Goal: Transaction & Acquisition: Purchase product/service

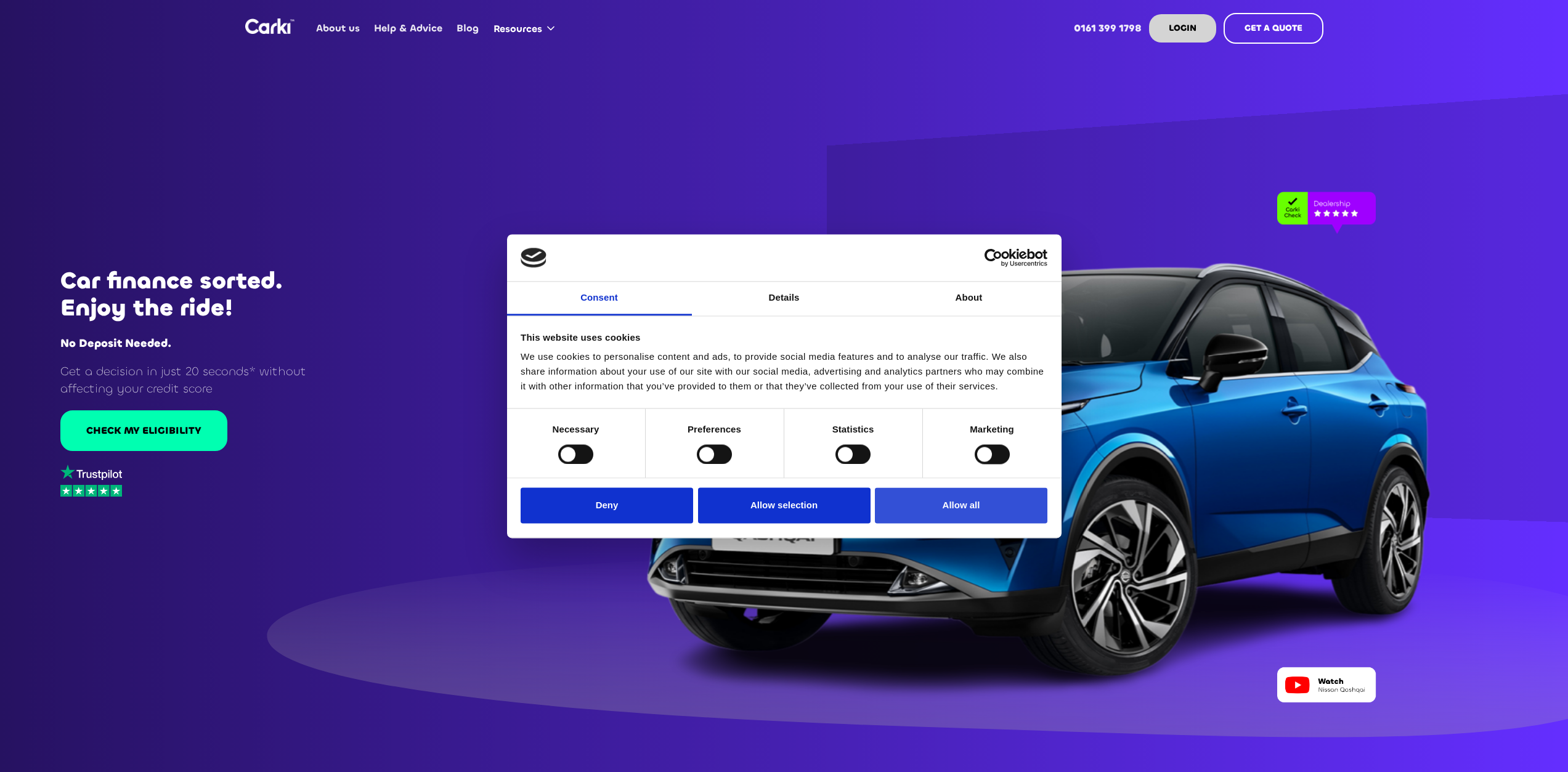
click at [980, 510] on button "Allow all" at bounding box center [961, 506] width 172 height 35
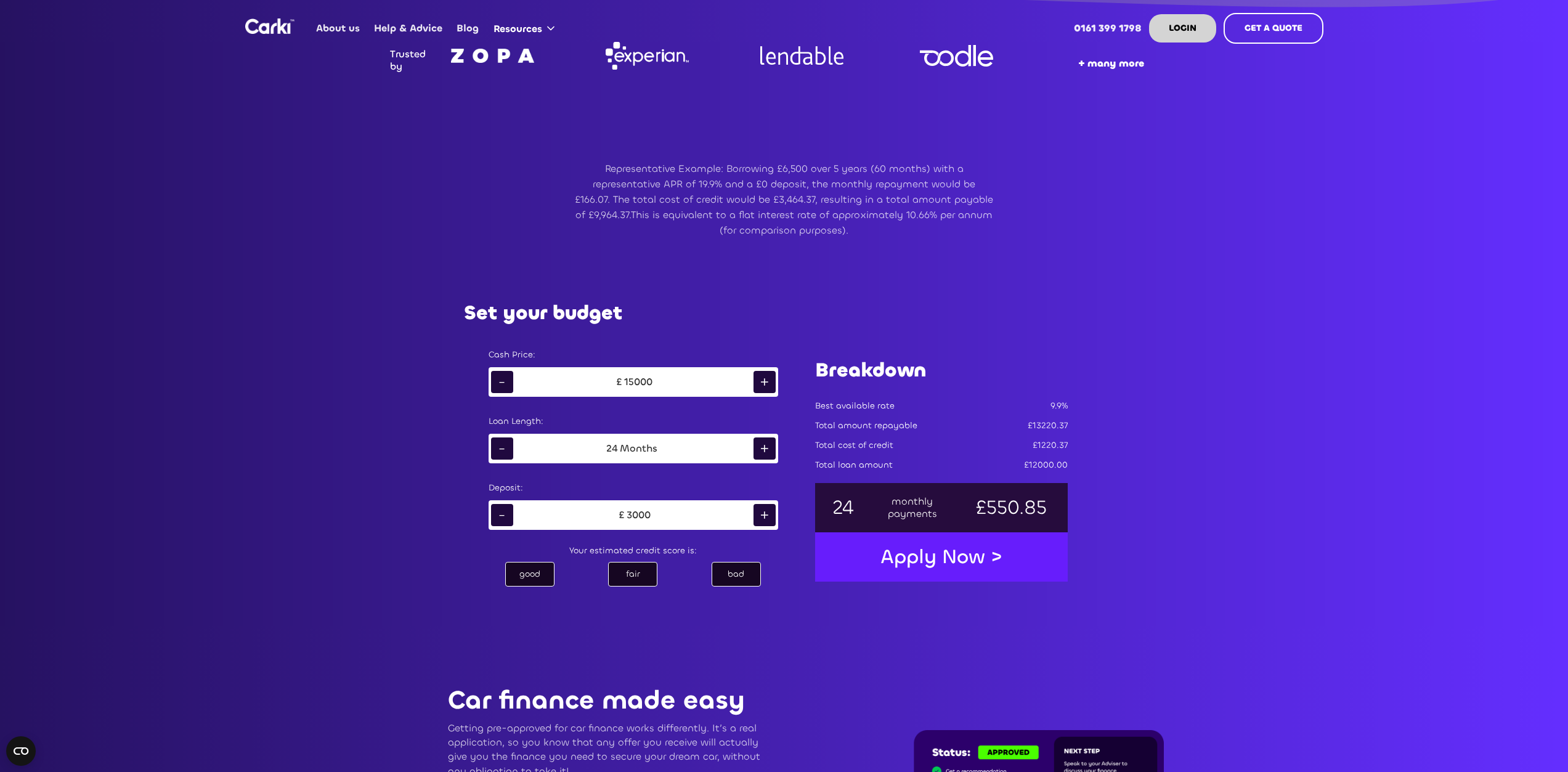
scroll to position [739, 0]
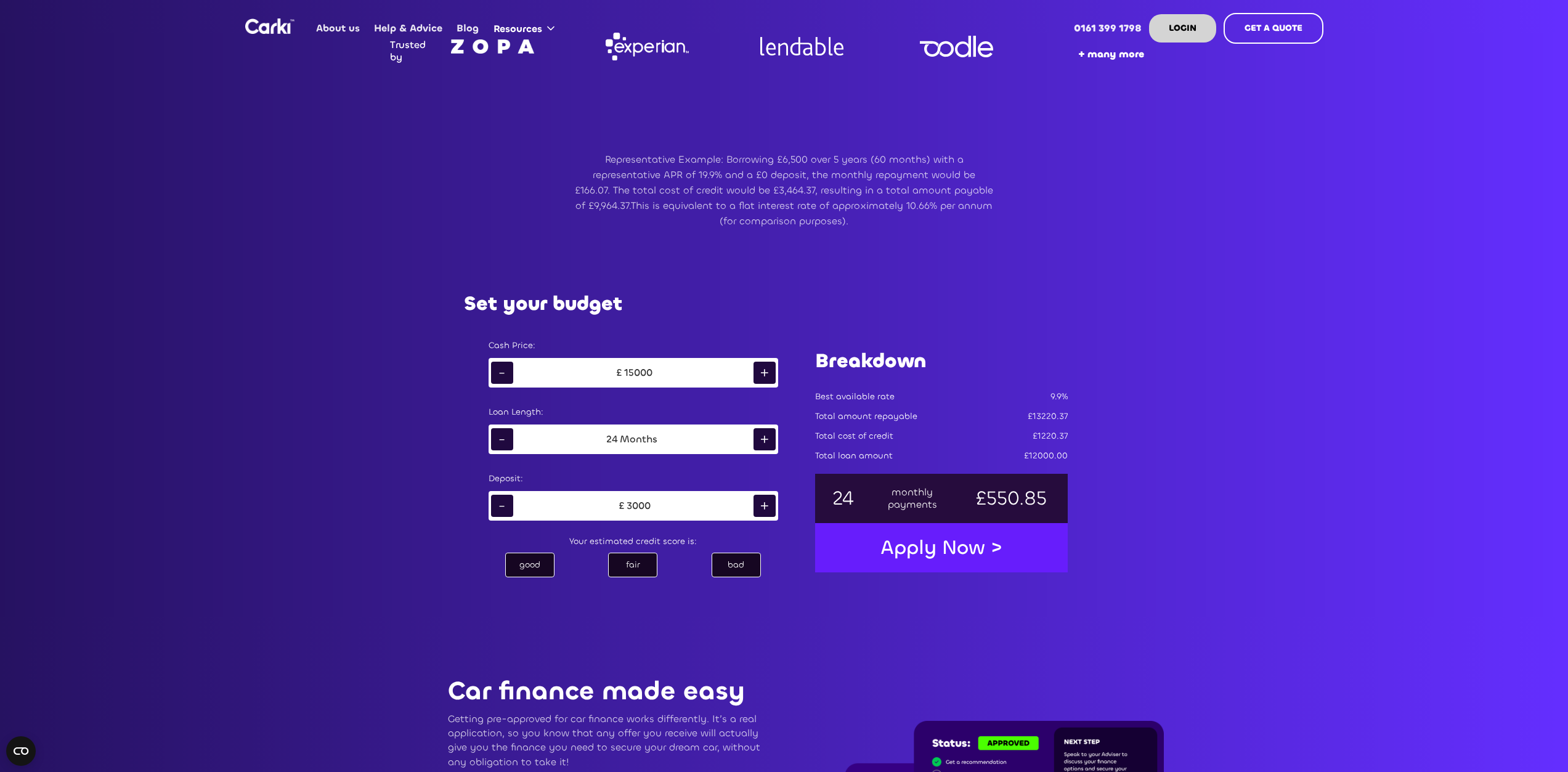
drag, startPoint x: 695, startPoint y: 440, endPoint x: 579, endPoint y: 437, distance: 116.0
click at [570, 438] on div "24 Months" at bounding box center [633, 439] width 240 height 19
click at [764, 436] on div "+" at bounding box center [765, 439] width 22 height 22
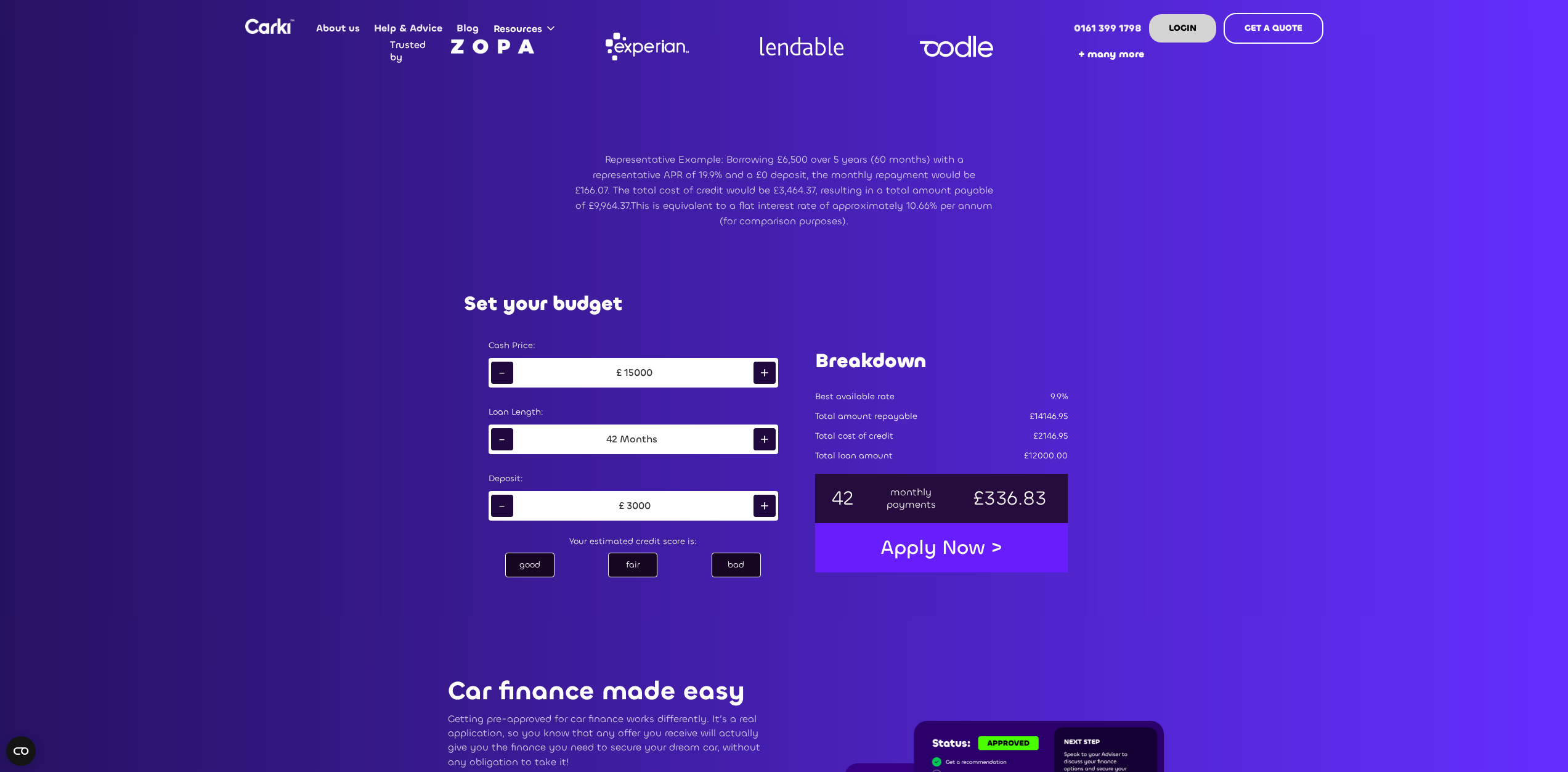
click at [764, 436] on div "+" at bounding box center [765, 439] width 22 height 22
click at [506, 441] on div "-" at bounding box center [502, 439] width 22 height 22
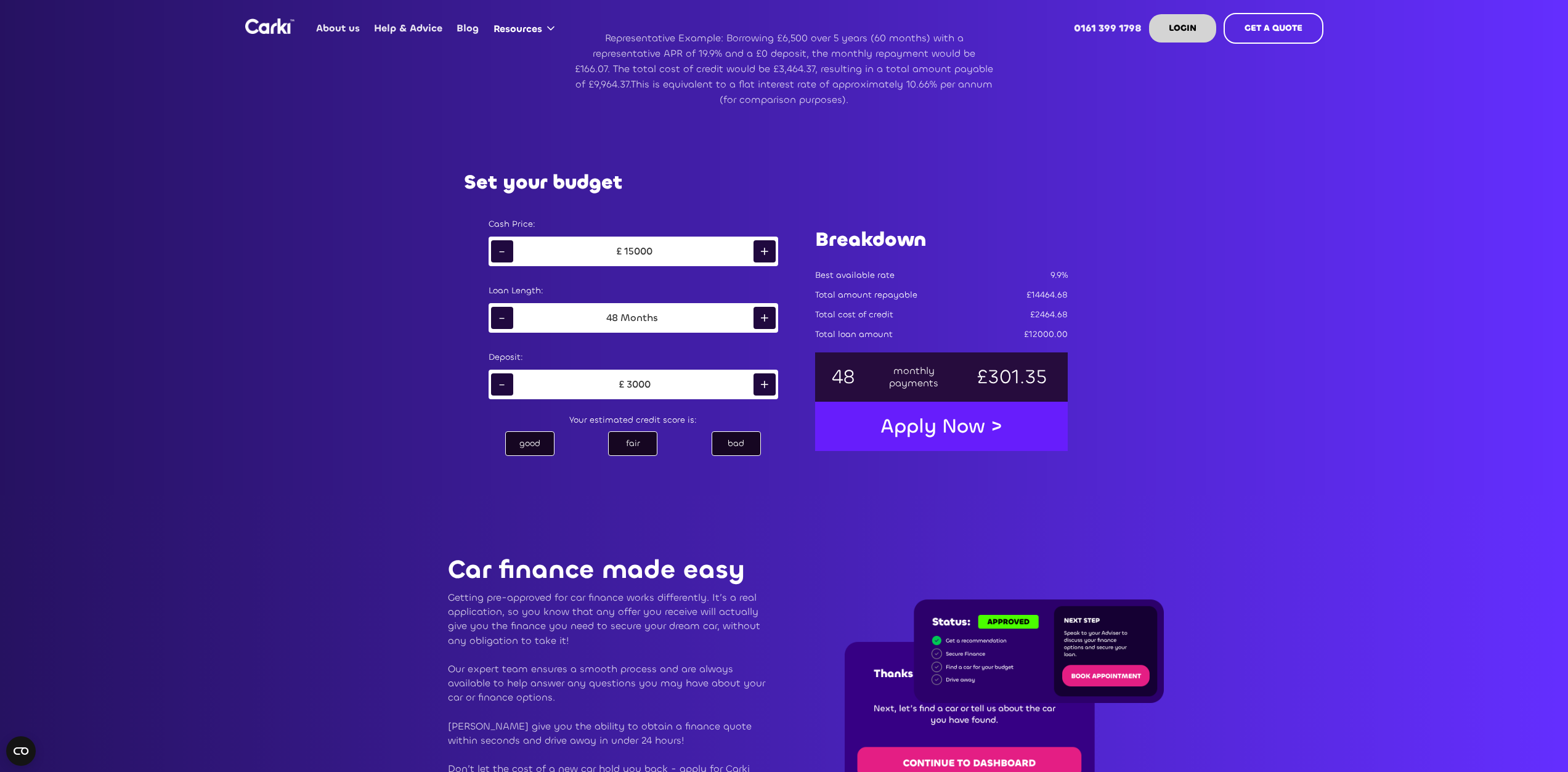
scroll to position [862, 0]
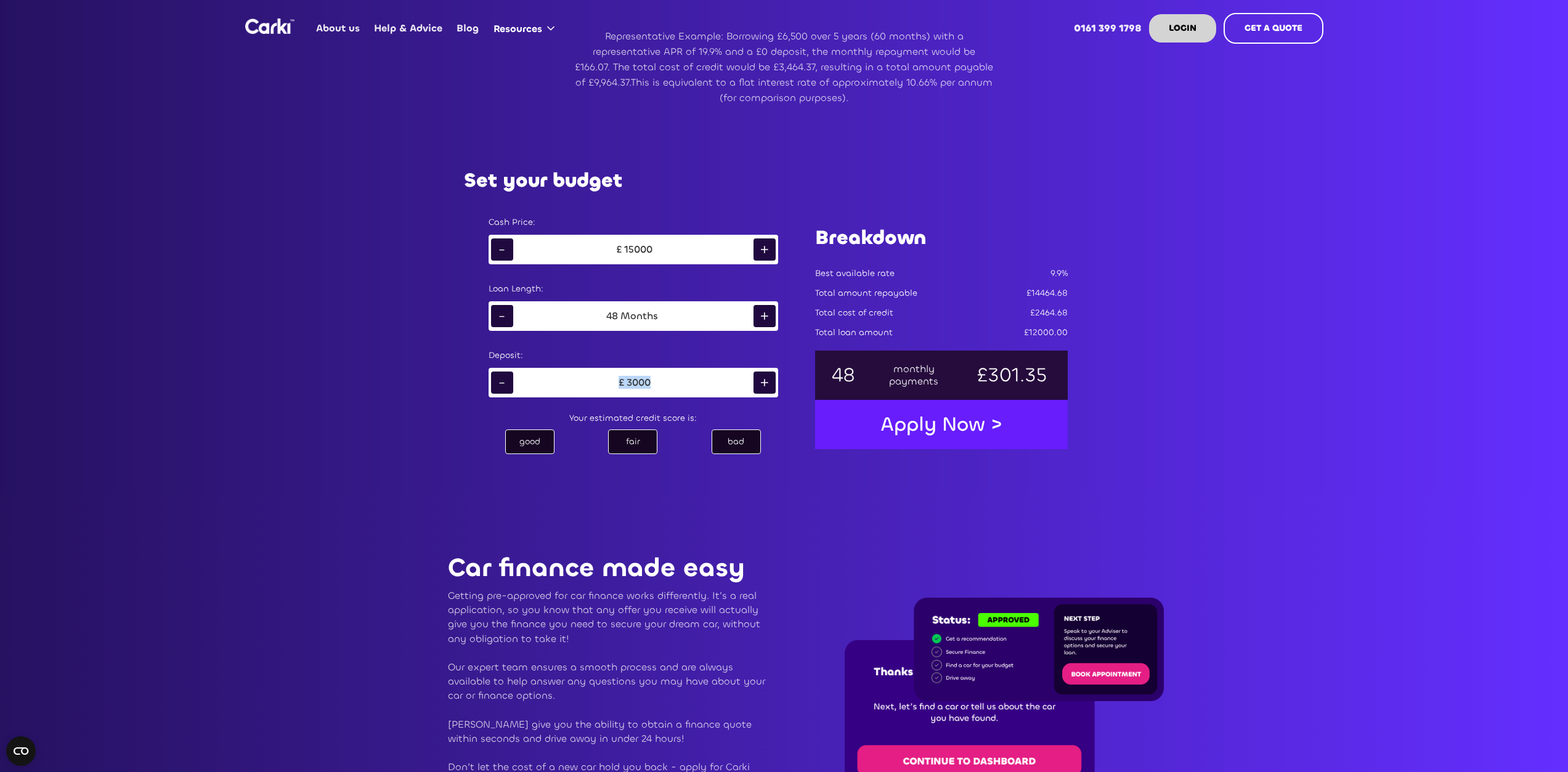
drag, startPoint x: 683, startPoint y: 381, endPoint x: 609, endPoint y: 379, distance: 74.0
click at [609, 379] on div "£ 3000" at bounding box center [633, 383] width 240 height 19
click at [733, 440] on div "bad" at bounding box center [736, 441] width 49 height 24
click at [509, 382] on div "-" at bounding box center [502, 383] width 22 height 22
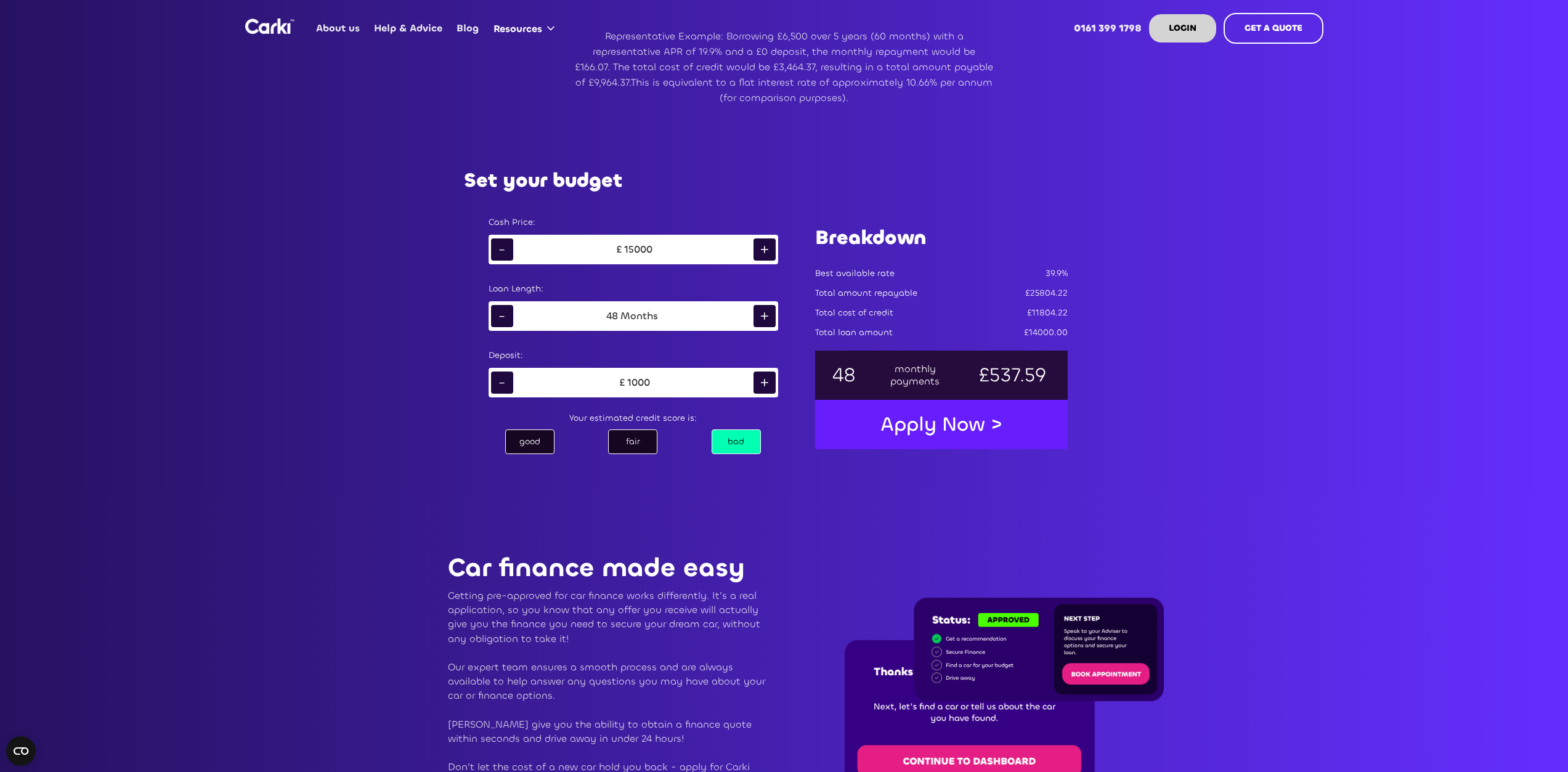
click at [509, 382] on div "-" at bounding box center [502, 383] width 22 height 22
click at [509, 381] on div "-" at bounding box center [502, 383] width 22 height 22
click at [764, 380] on div "+" at bounding box center [765, 383] width 22 height 22
click at [504, 387] on div "-" at bounding box center [502, 383] width 22 height 22
click at [765, 318] on div "+" at bounding box center [765, 316] width 22 height 22
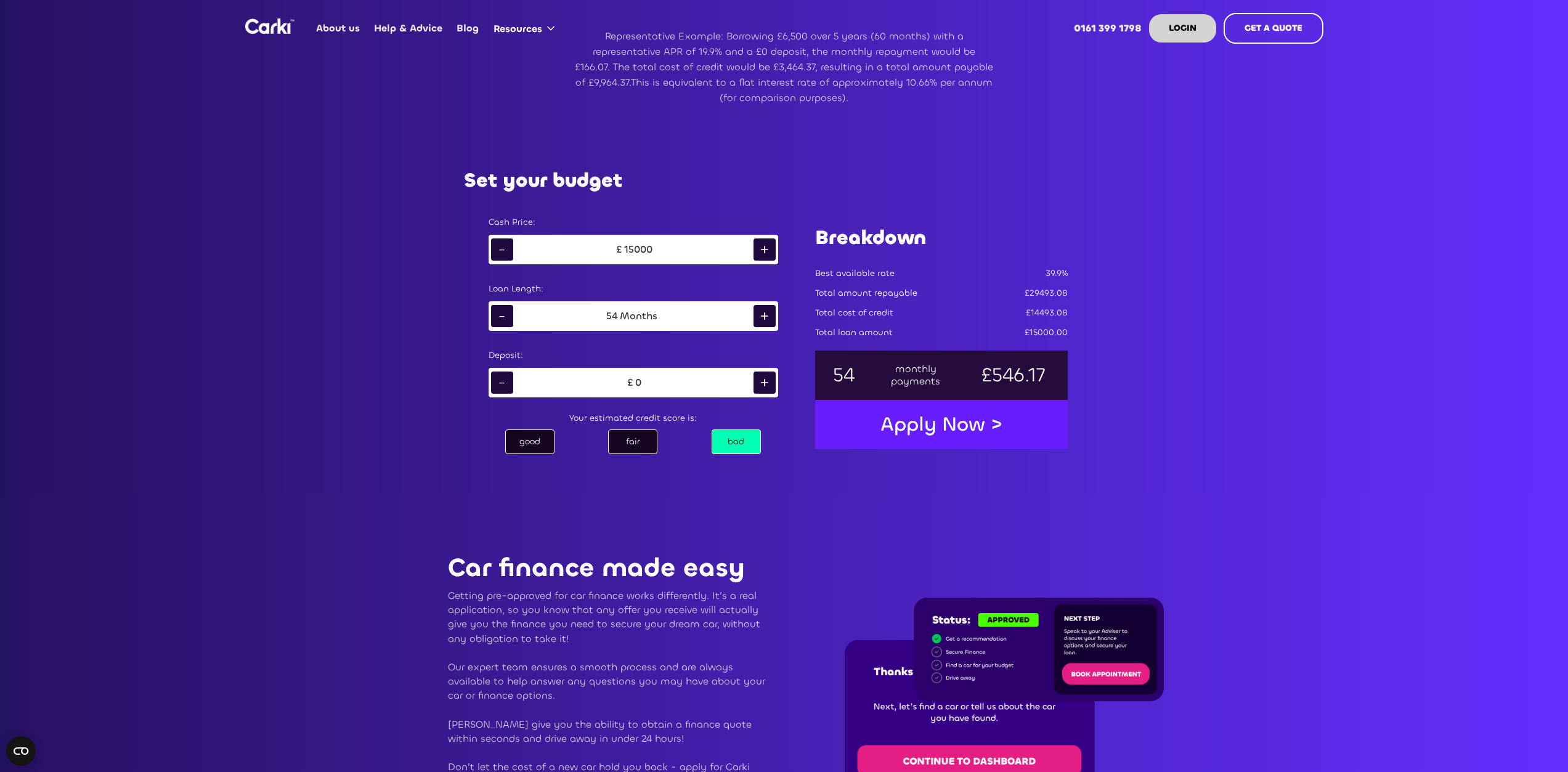
click at [765, 318] on div "+" at bounding box center [765, 316] width 22 height 22
click at [767, 318] on div "+" at bounding box center [765, 316] width 22 height 22
click at [491, 314] on div "-" at bounding box center [502, 316] width 22 height 22
click at [498, 249] on div "-" at bounding box center [502, 249] width 22 height 22
click at [498, 250] on div "-" at bounding box center [502, 249] width 22 height 22
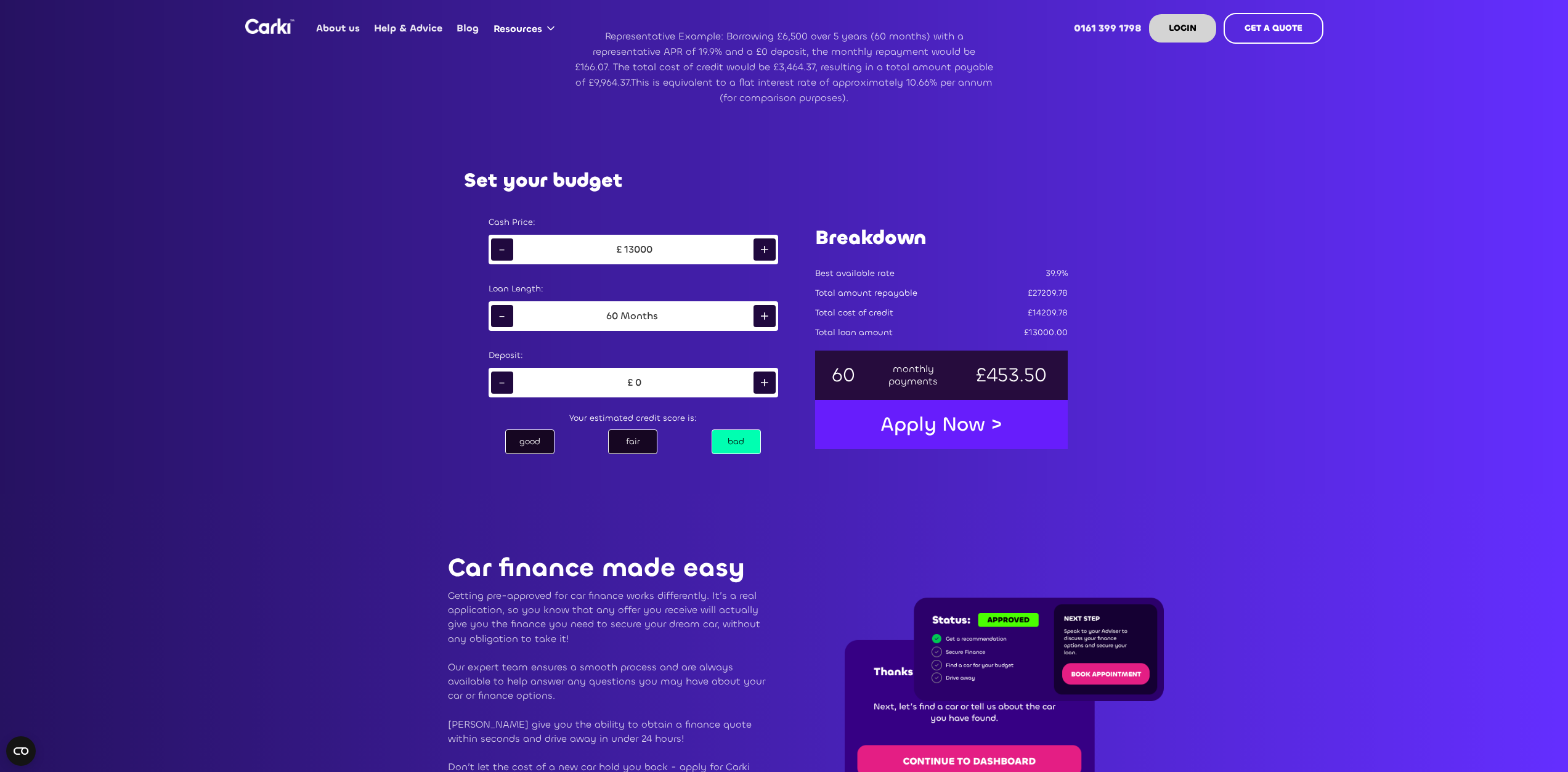
click at [499, 250] on div "-" at bounding box center [502, 249] width 22 height 22
click at [499, 251] on div "-" at bounding box center [502, 249] width 22 height 22
click at [500, 251] on div "-" at bounding box center [502, 249] width 22 height 22
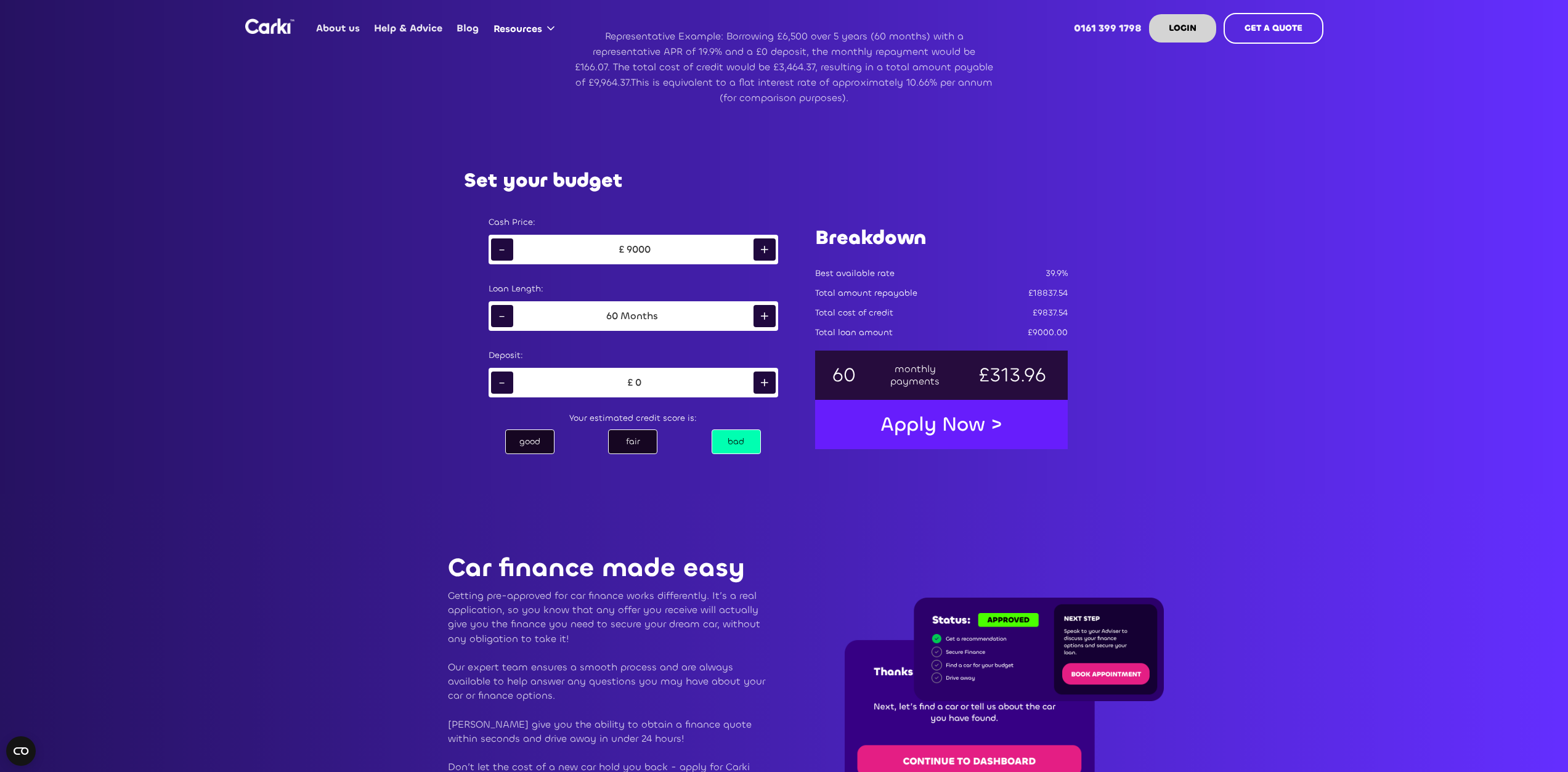
click at [500, 251] on div "-" at bounding box center [502, 249] width 22 height 22
click at [759, 250] on div "+" at bounding box center [765, 249] width 22 height 22
click at [768, 383] on div "+" at bounding box center [765, 383] width 22 height 22
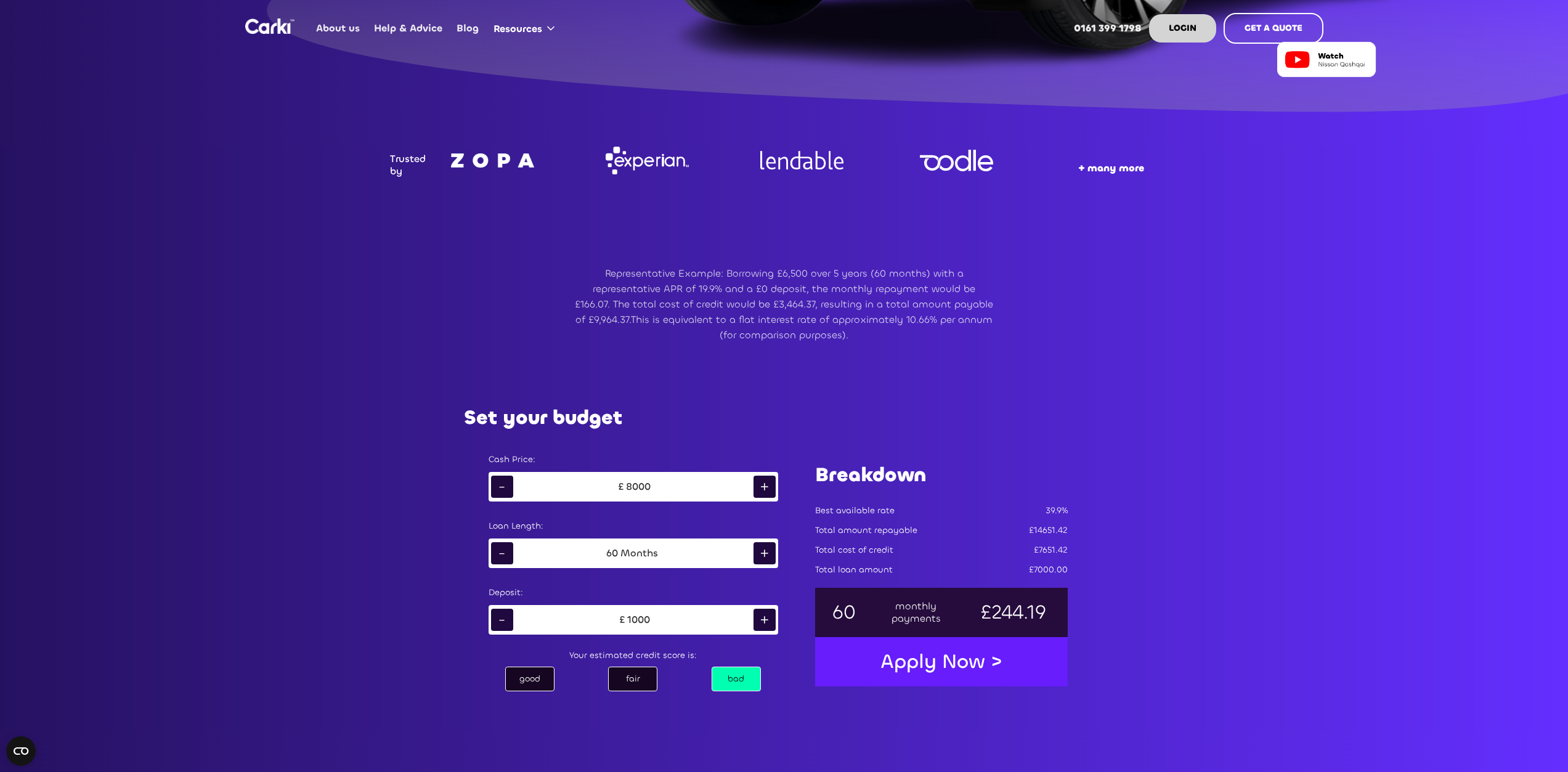
scroll to position [677, 0]
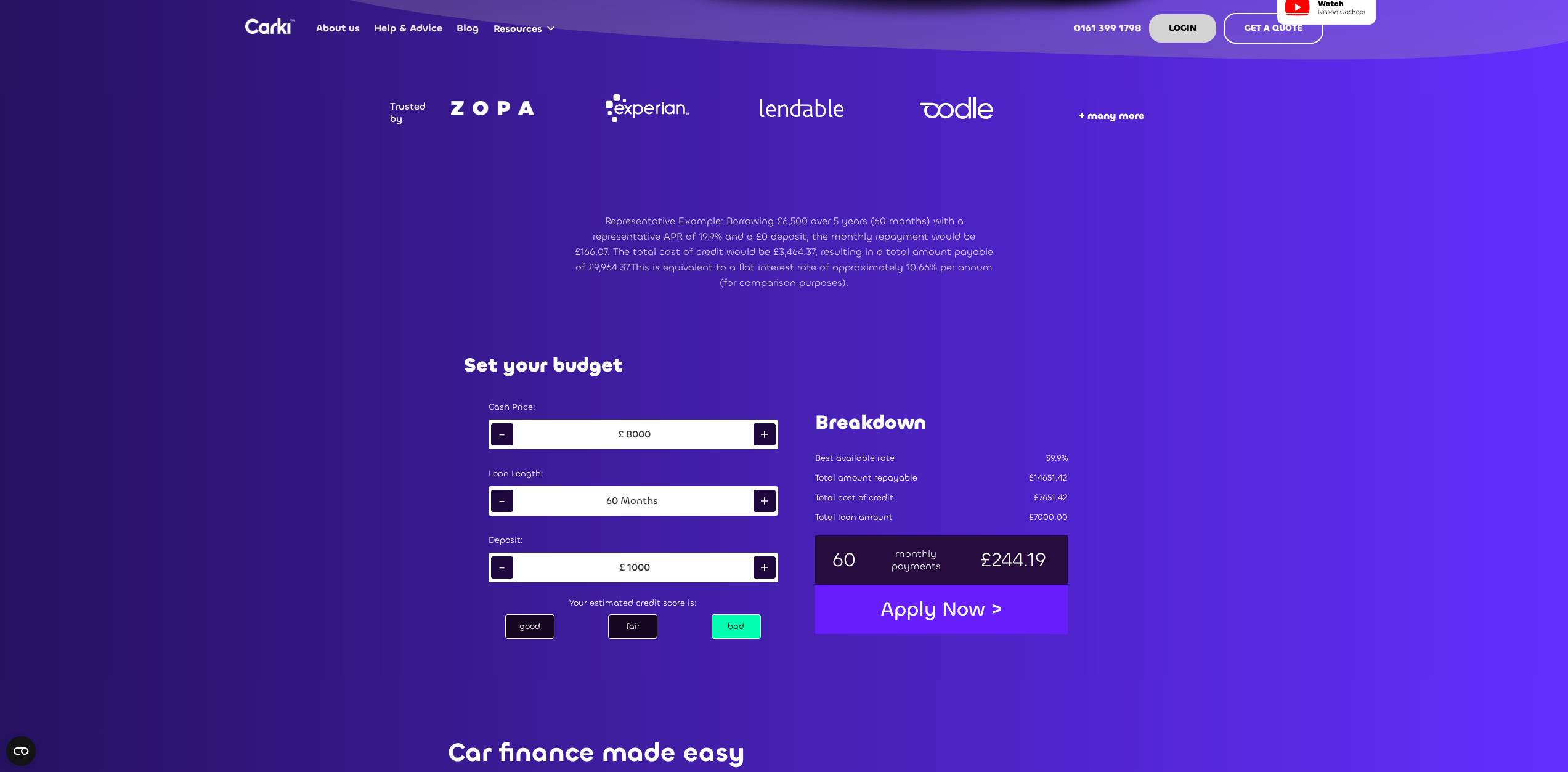
click at [501, 433] on div "-" at bounding box center [502, 434] width 22 height 22
click at [765, 433] on div "+" at bounding box center [765, 434] width 22 height 22
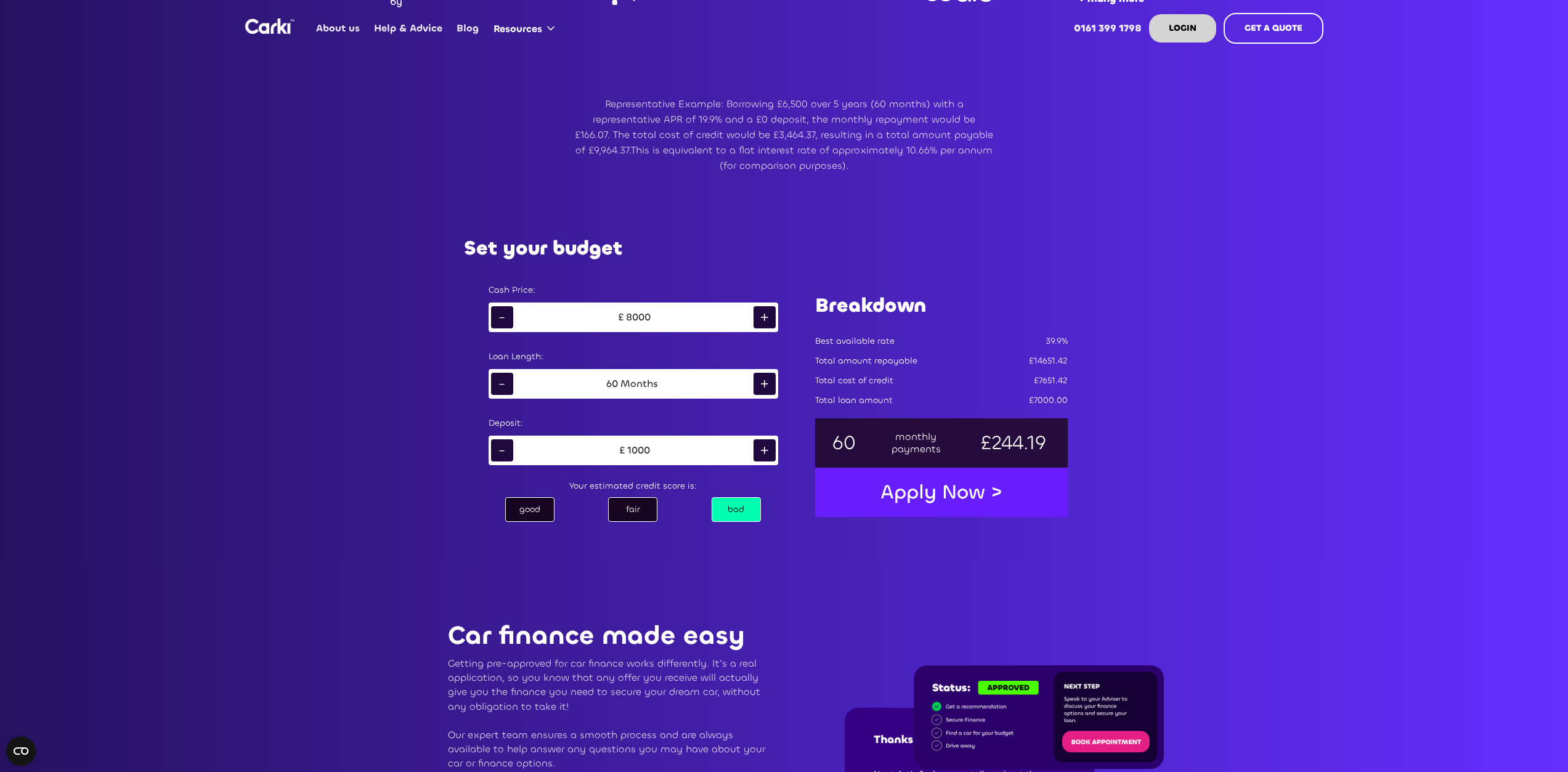
scroll to position [801, 0]
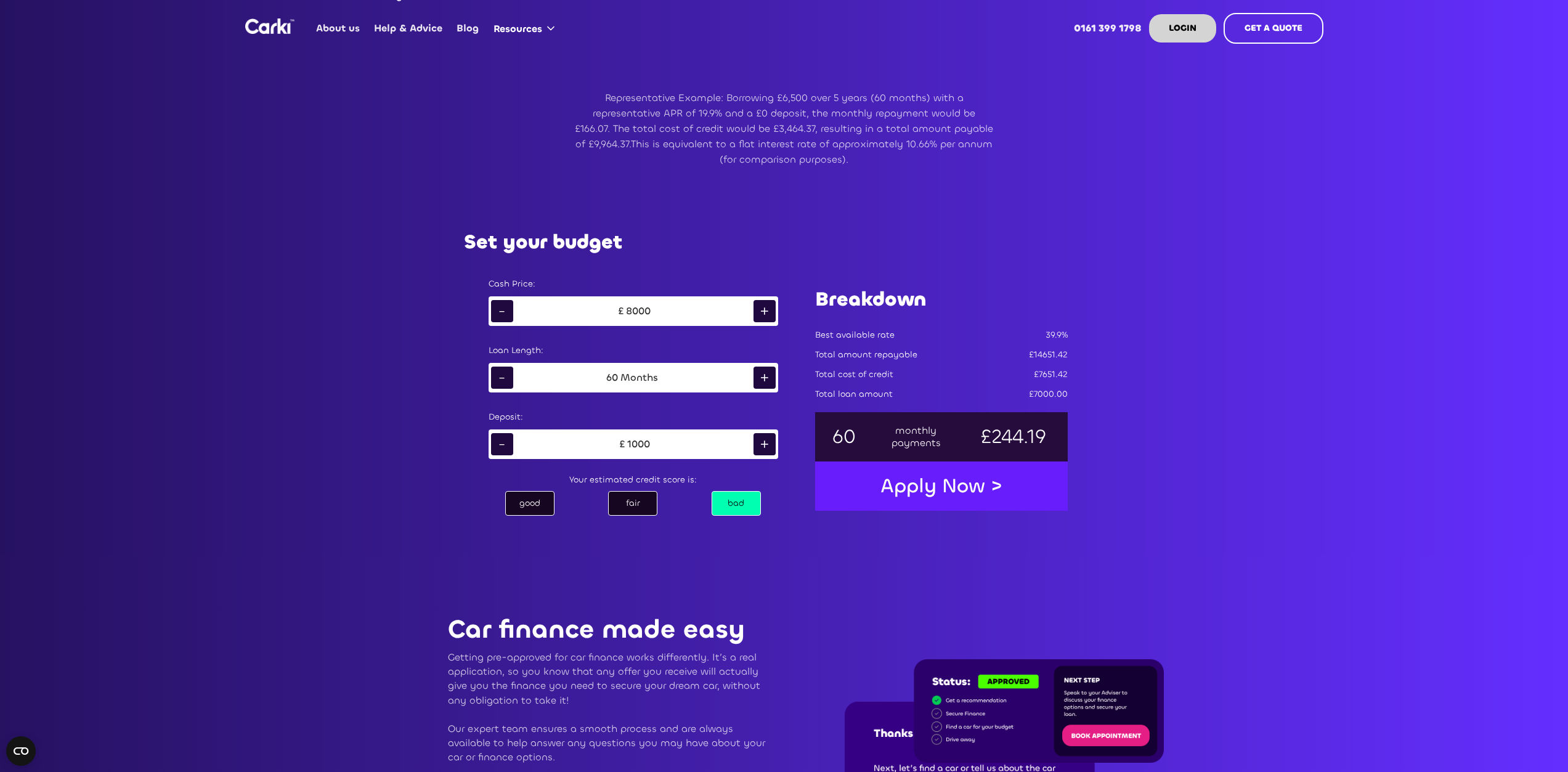
click at [504, 444] on div "-" at bounding box center [502, 444] width 22 height 22
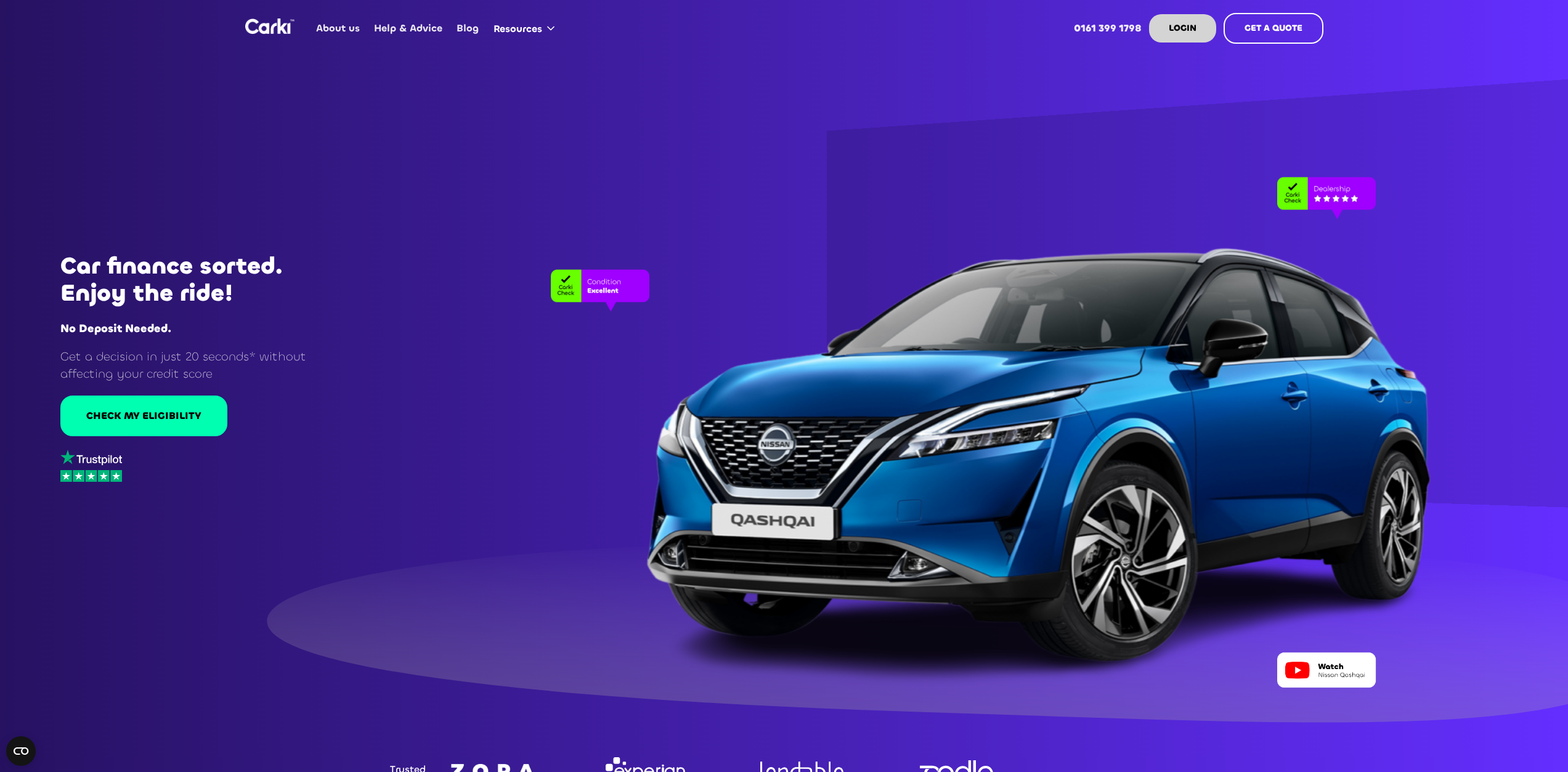
scroll to position [0, 0]
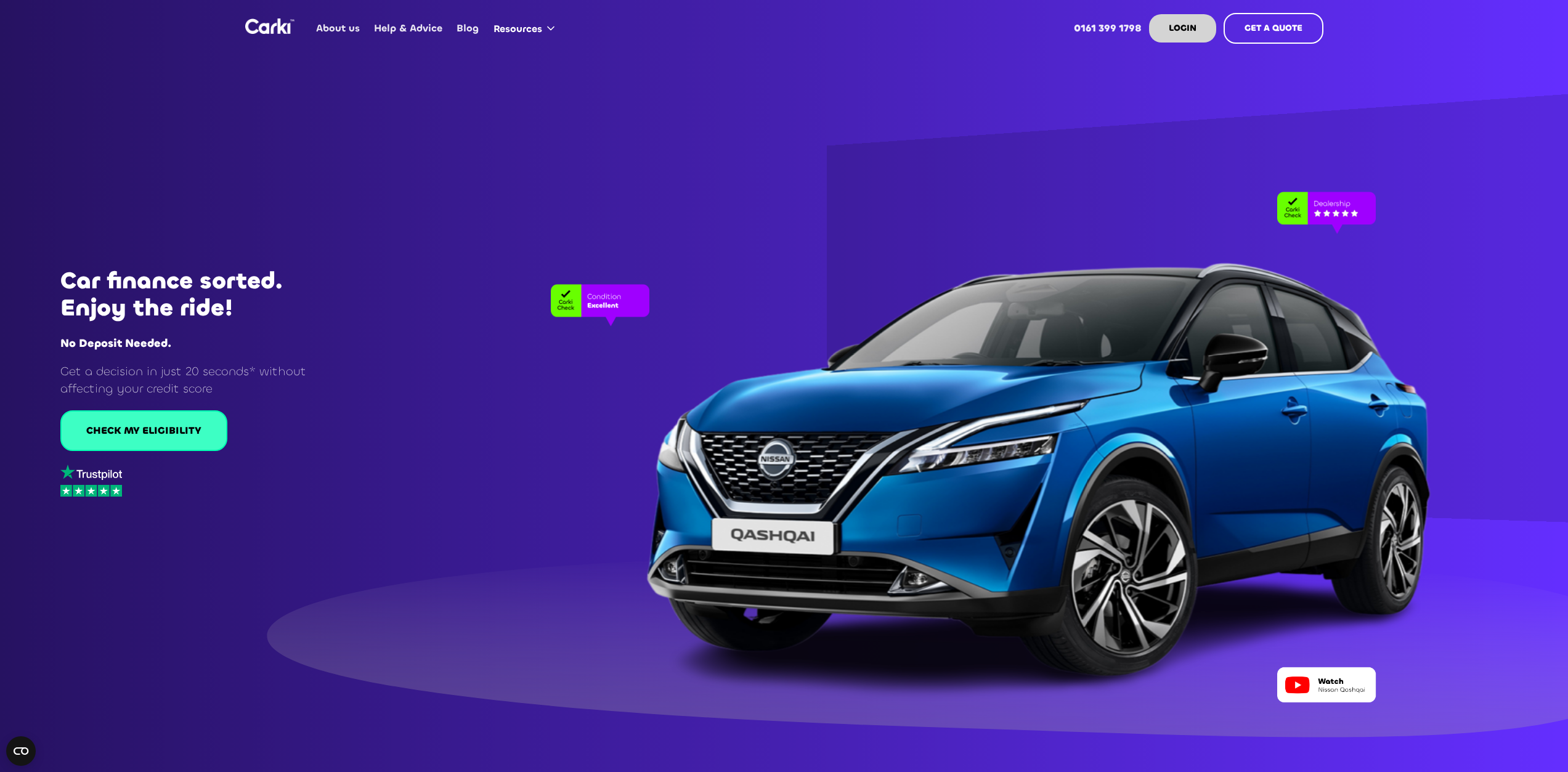
click at [158, 427] on div "CHECK MY ELIGIBILITY" at bounding box center [144, 431] width 115 height 14
